Goal: Information Seeking & Learning: Understand process/instructions

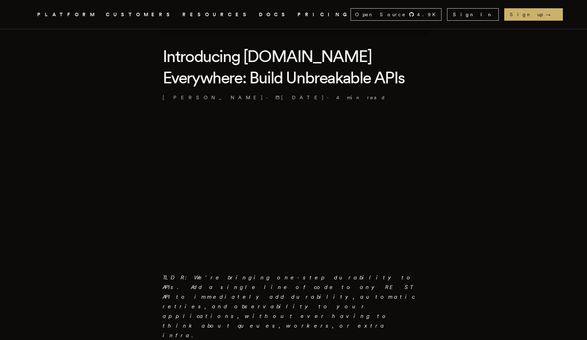
scroll to position [154, 0]
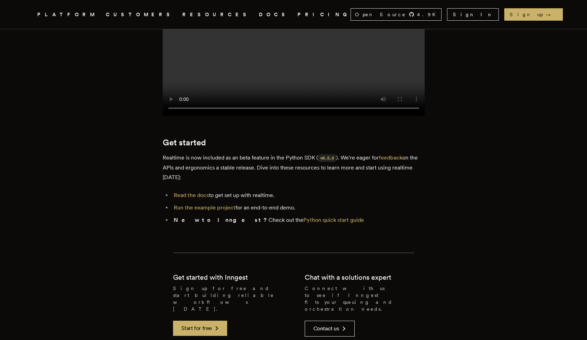
scroll to position [1114, 0]
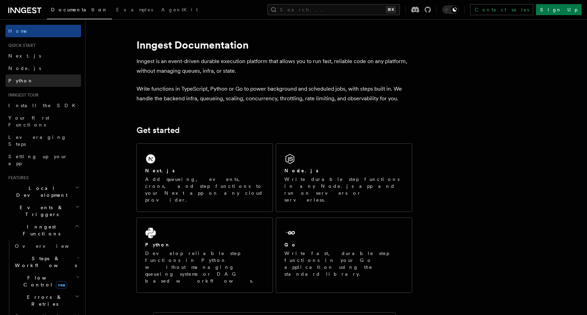
click at [25, 78] on link "Python" at bounding box center [43, 80] width 75 height 12
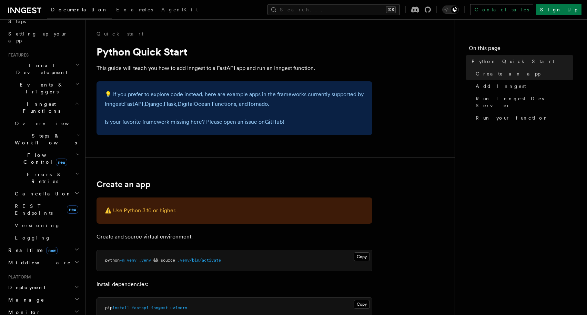
scroll to position [188, 0]
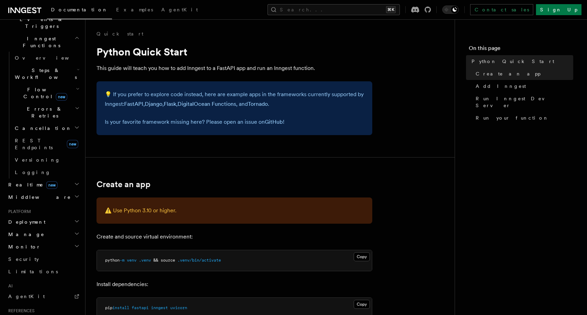
click at [44, 216] on h2 "Deployment" at bounding box center [43, 222] width 75 height 12
click at [36, 232] on span "Overview" at bounding box center [50, 235] width 71 height 6
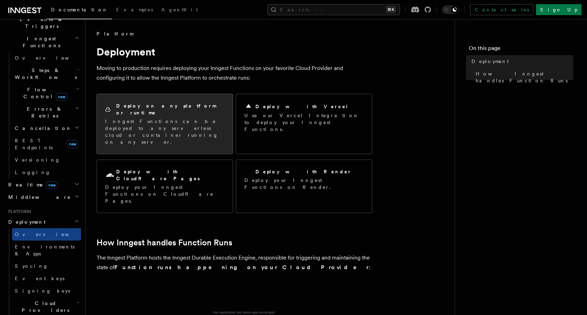
click at [161, 123] on p "Inngest Functions can be deployed to any serverless cloud or container running …" at bounding box center [164, 132] width 119 height 28
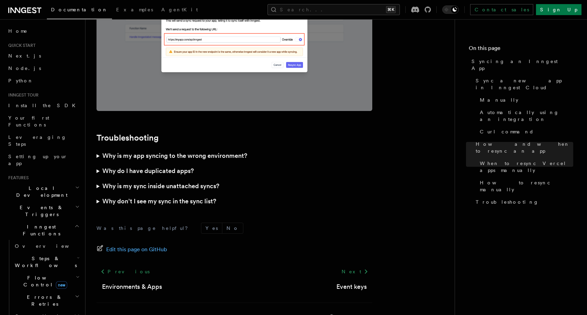
scroll to position [1969, 0]
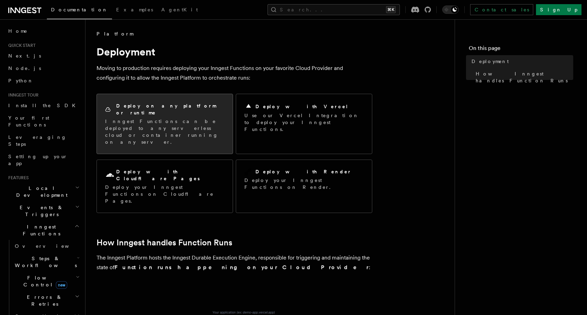
click at [168, 110] on div "Deploy on any platform or runtime Inngest Functions can be deployed to any serv…" at bounding box center [164, 123] width 119 height 43
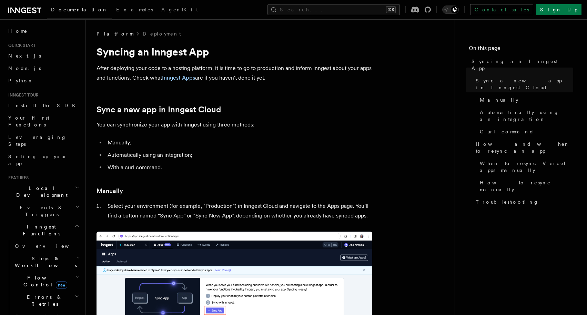
scroll to position [72, 0]
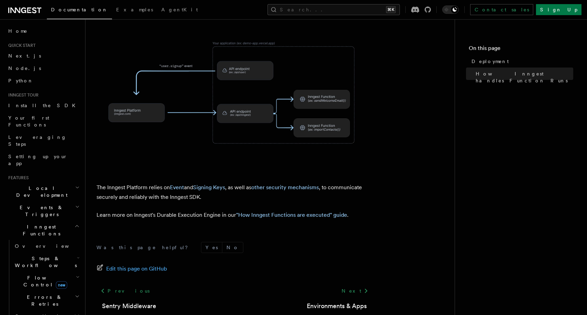
scroll to position [273, 0]
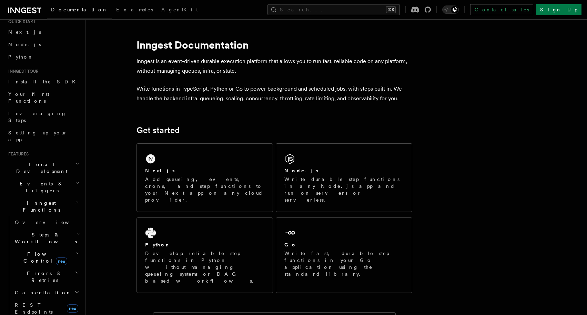
scroll to position [108, 0]
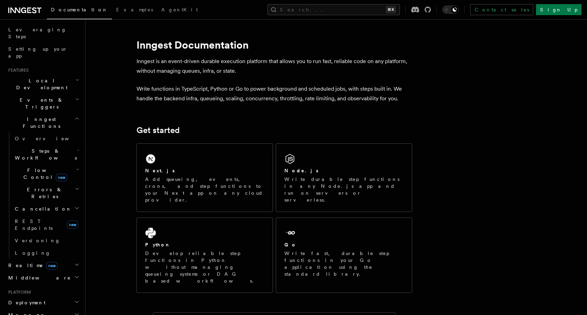
click at [34, 272] on h2 "Middleware" at bounding box center [43, 278] width 75 height 12
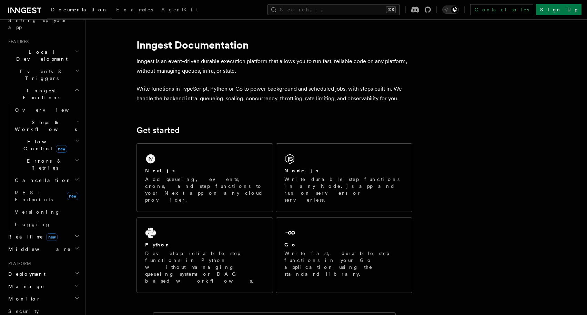
scroll to position [181, 0]
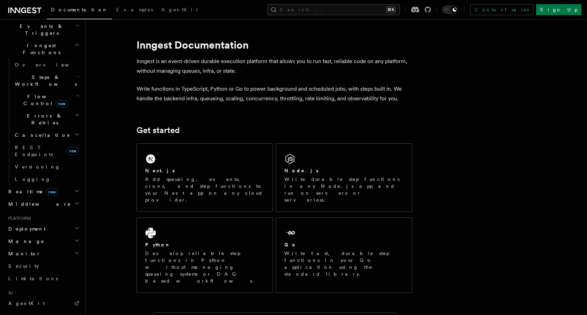
click at [33, 225] on span "Deployment" at bounding box center [26, 228] width 40 height 7
click at [31, 239] on span "Overview" at bounding box center [50, 242] width 71 height 6
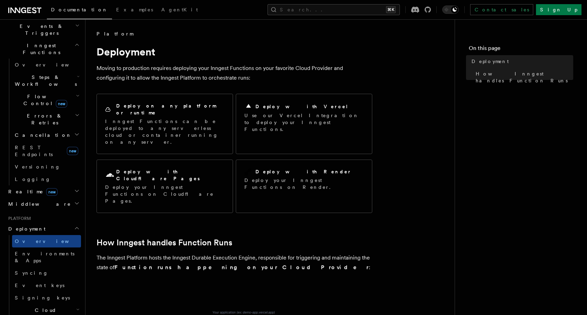
click at [55, 307] on span "Cloud Providers Setup" at bounding box center [44, 317] width 64 height 21
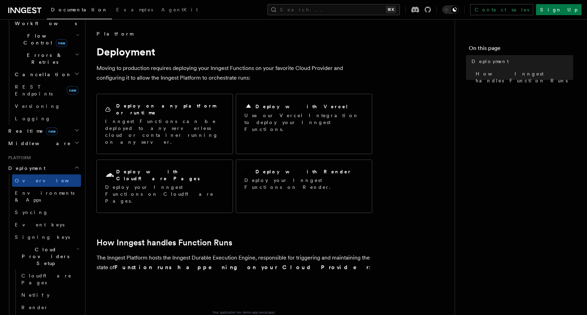
click at [40, 246] on span "Cloud Providers Setup" at bounding box center [44, 256] width 64 height 21
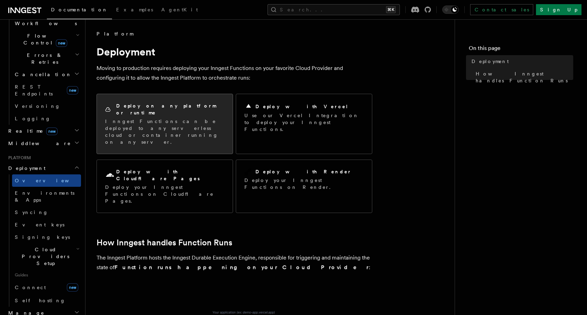
click at [164, 110] on div "Deploy on any platform or runtime Inngest Functions can be deployed to any serv…" at bounding box center [164, 123] width 119 height 43
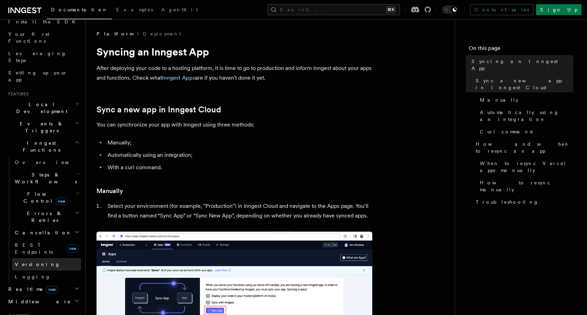
scroll to position [108, 0]
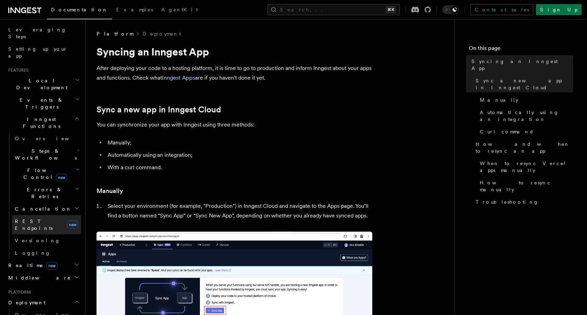
click at [34, 219] on span "REST Endpoints" at bounding box center [34, 225] width 38 height 12
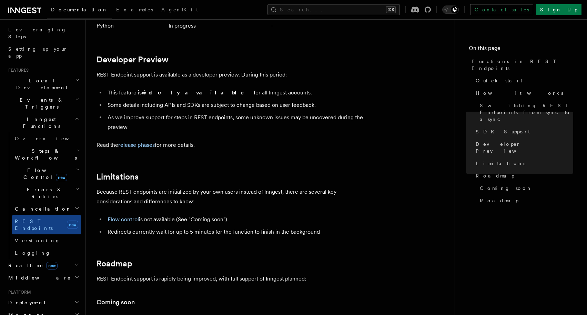
scroll to position [1009, 0]
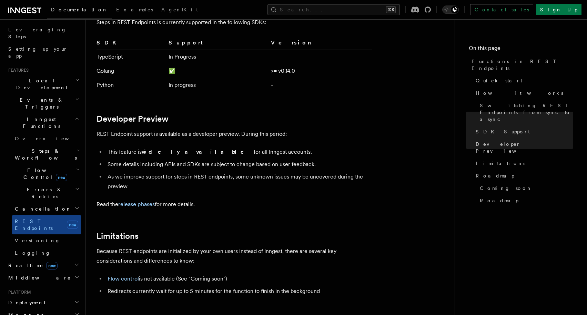
click at [26, 299] on span "Deployment" at bounding box center [26, 302] width 40 height 7
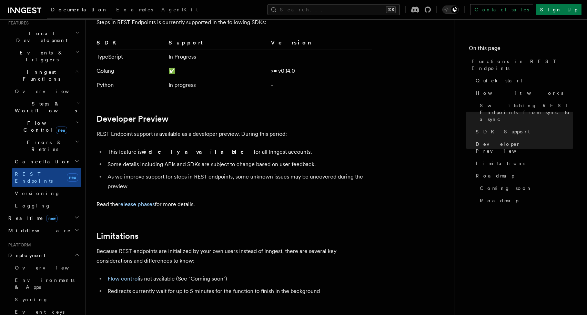
scroll to position [168, 0]
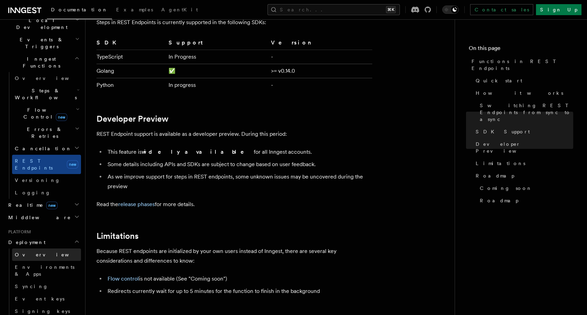
click at [30, 252] on span "Overview" at bounding box center [50, 255] width 71 height 6
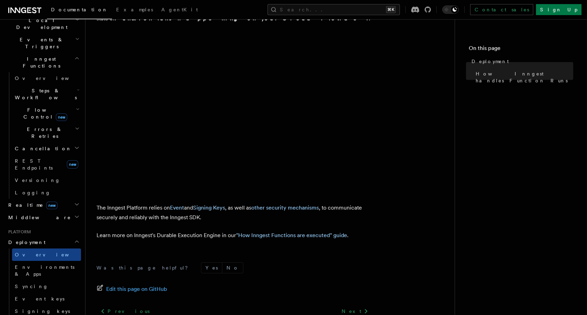
scroll to position [273, 0]
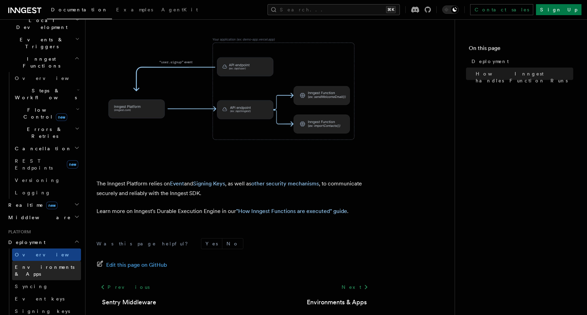
click at [27, 261] on link "Environments & Apps" at bounding box center [46, 270] width 69 height 19
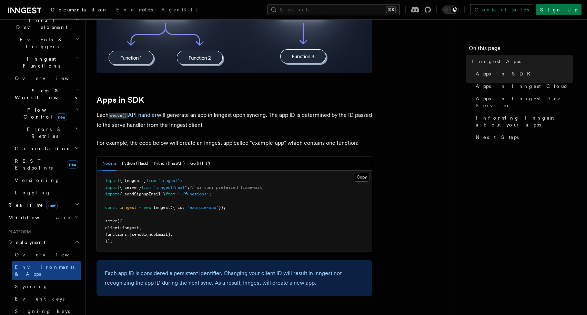
scroll to position [298, 0]
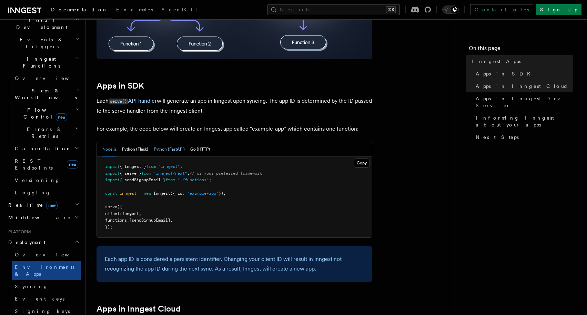
click at [180, 152] on button "Python (FastAPI)" at bounding box center [169, 149] width 31 height 14
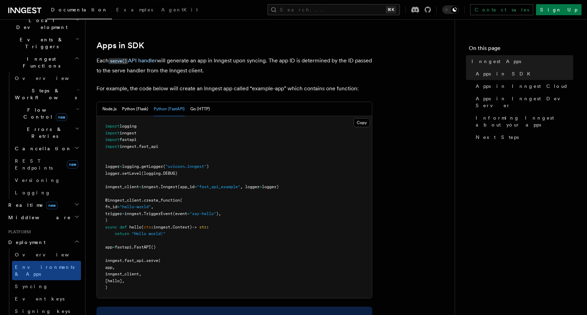
scroll to position [392, 0]
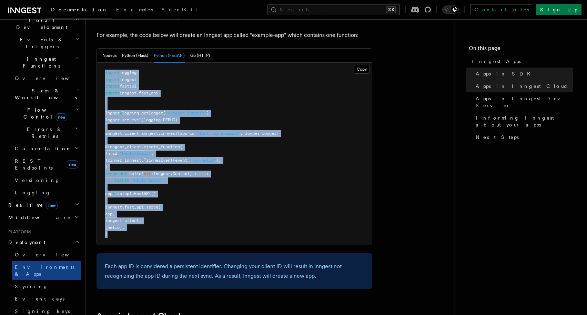
drag, startPoint x: 119, startPoint y: 238, endPoint x: 90, endPoint y: 65, distance: 174.4
click at [97, 65] on pre "import logging import inngest import fastapi import inngest . fast_api logger =…" at bounding box center [234, 154] width 275 height 182
copy code "import logging import inngest import fastapi import inngest . fast_api logger =…"
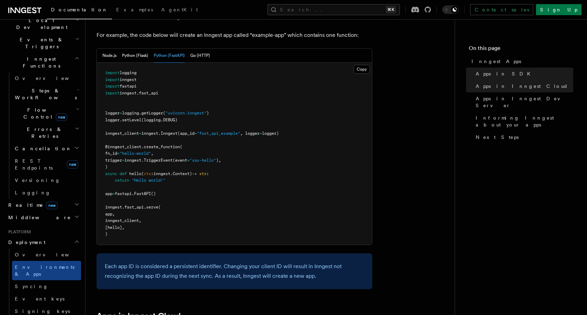
click at [304, 196] on pre "import logging import inngest import fastapi import inngest . fast_api logger =…" at bounding box center [234, 154] width 275 height 182
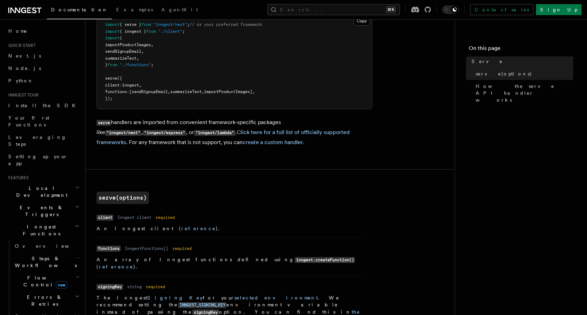
scroll to position [94, 0]
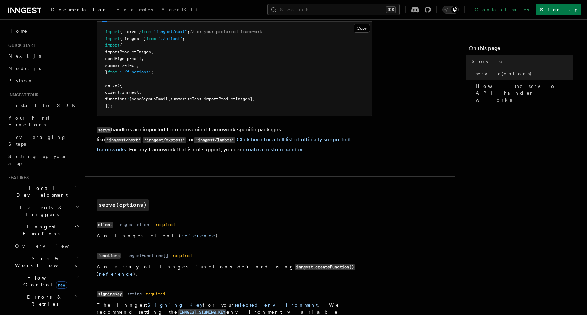
click at [194, 141] on code ""inngest/lambda"" at bounding box center [214, 140] width 41 height 6
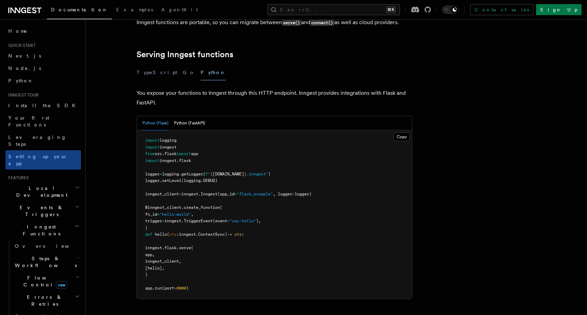
scroll to position [215, 0]
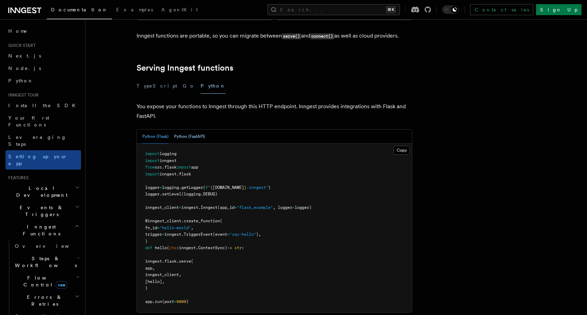
click at [191, 130] on button "Python (FastAPI)" at bounding box center [189, 137] width 31 height 14
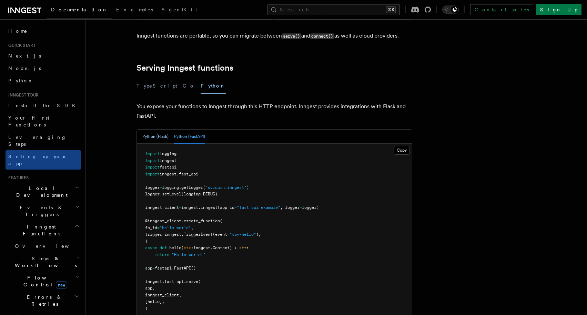
click at [160, 130] on button "Python (Flask)" at bounding box center [155, 137] width 26 height 14
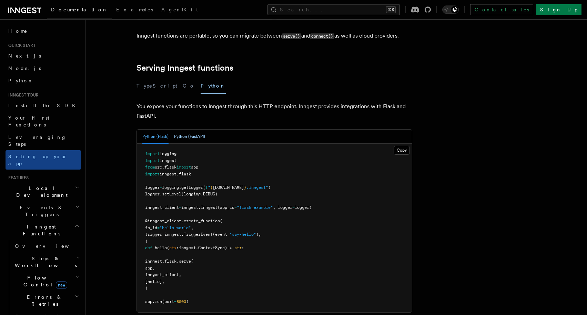
click at [181, 130] on button "Python (FastAPI)" at bounding box center [189, 137] width 31 height 14
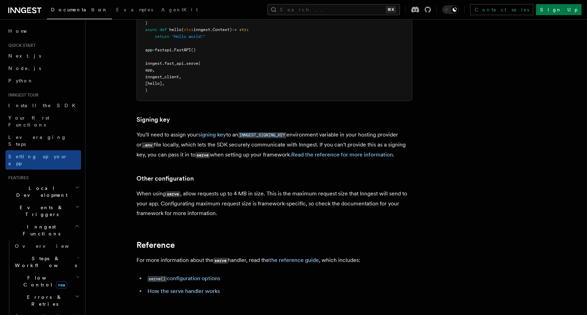
scroll to position [442, 0]
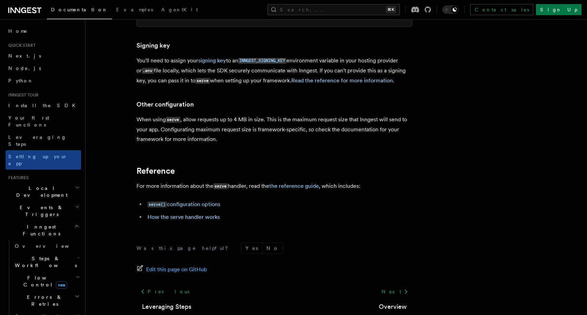
scroll to position [508, 0]
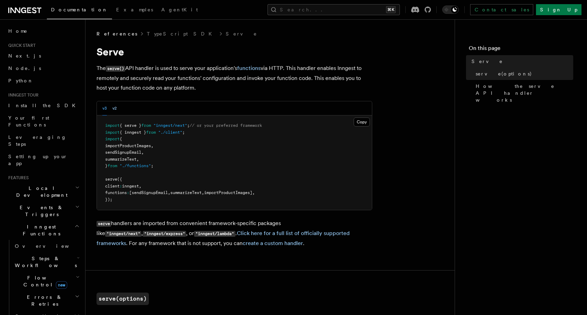
click at [117, 112] on button "v2" at bounding box center [114, 108] width 4 height 14
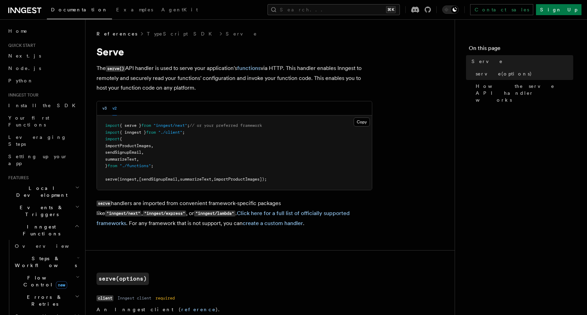
click at [107, 110] on button "v3" at bounding box center [104, 108] width 4 height 14
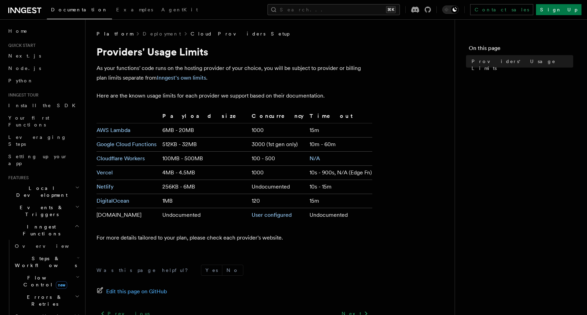
click at [191, 32] on link "Cloud Providers Setup" at bounding box center [240, 33] width 99 height 7
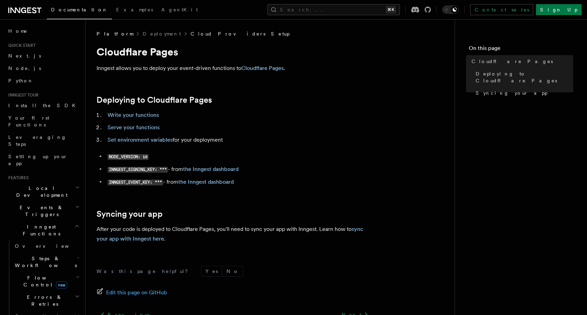
click at [191, 34] on link "Cloud Providers Setup" at bounding box center [240, 33] width 99 height 7
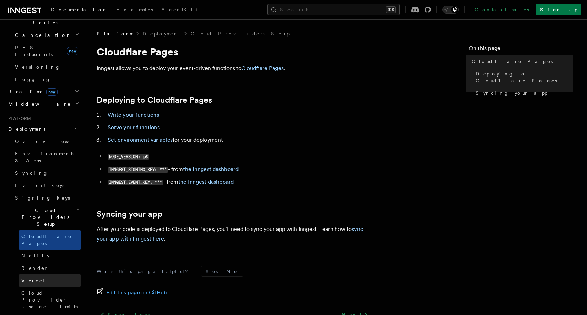
scroll to position [289, 0]
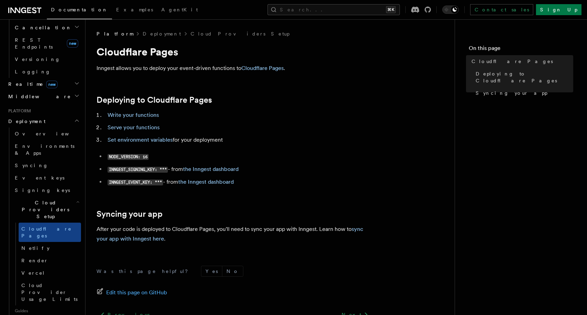
click at [37, 199] on span "Cloud Providers Setup" at bounding box center [44, 209] width 64 height 21
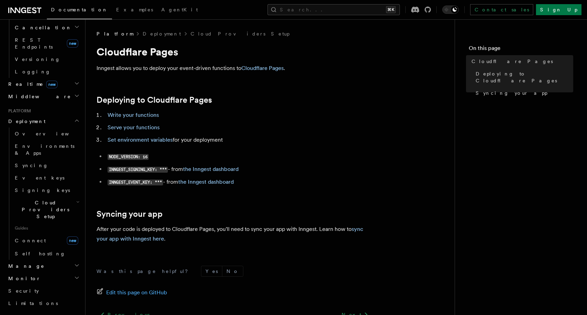
click at [36, 199] on span "Cloud Providers Setup" at bounding box center [44, 209] width 64 height 21
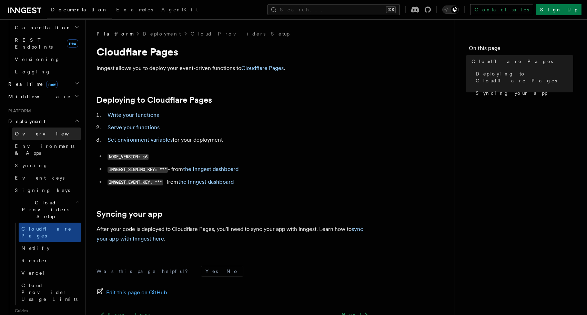
click at [35, 131] on span "Overview" at bounding box center [50, 134] width 71 height 6
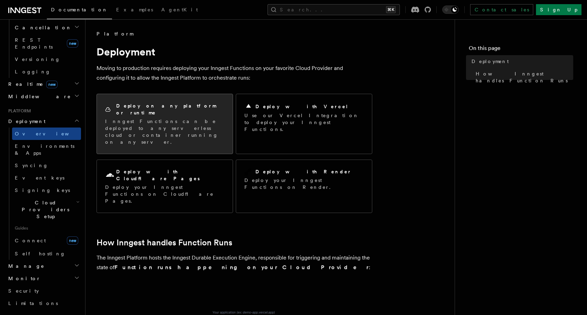
click at [155, 120] on p "Inngest Functions can be deployed to any serverless cloud or container running …" at bounding box center [164, 132] width 119 height 28
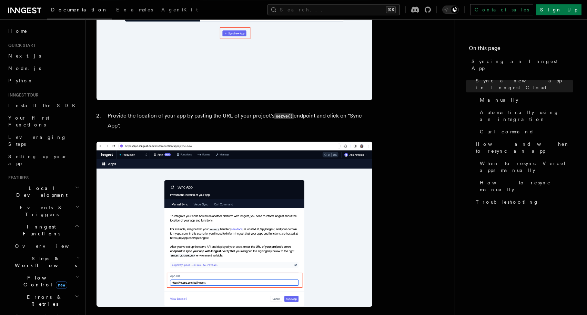
scroll to position [474, 0]
